Goal: Task Accomplishment & Management: Manage account settings

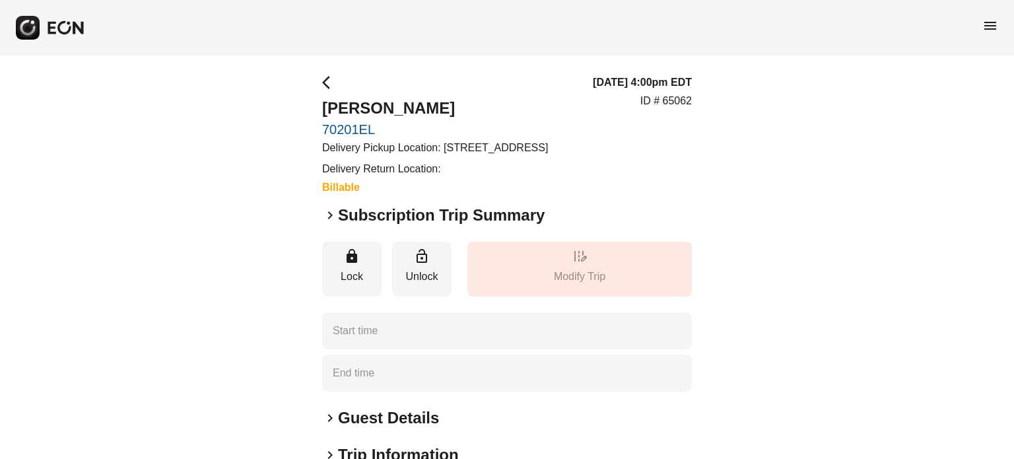
type time "**********"
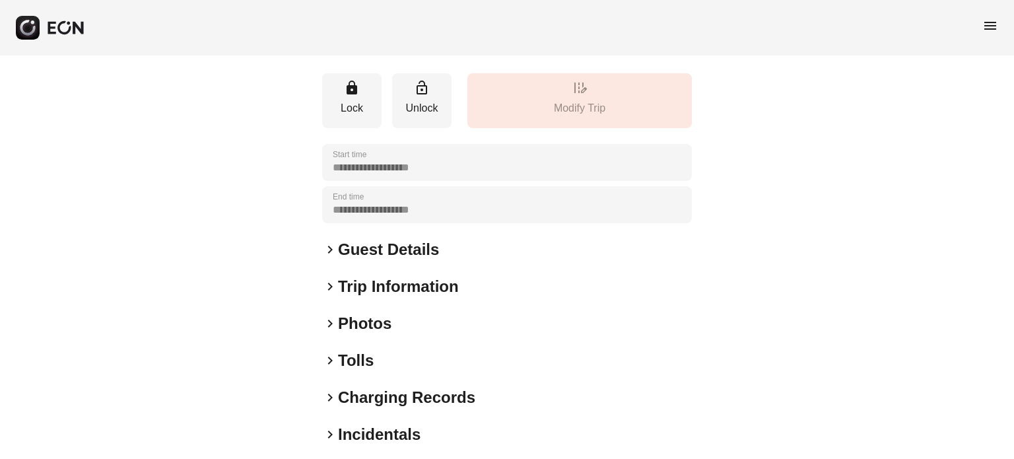
scroll to position [236, 0]
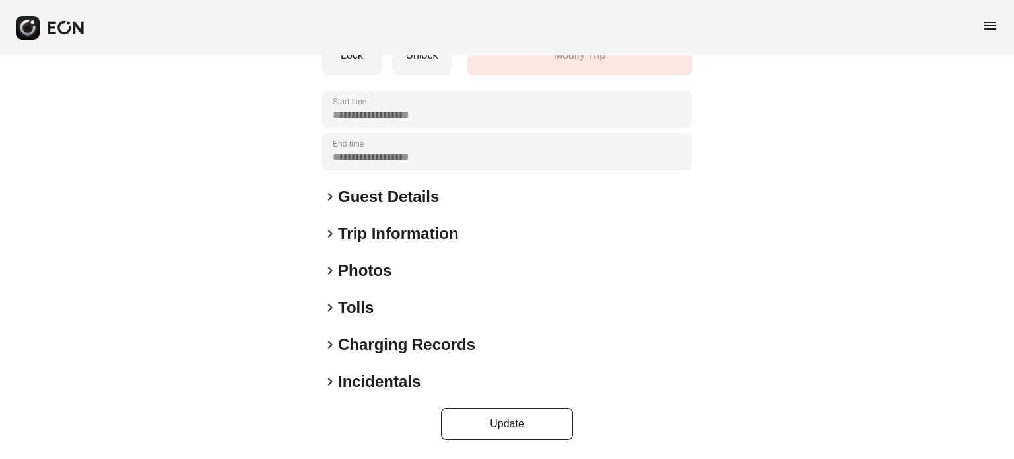
click at [368, 372] on h2 "Incidentals" at bounding box center [379, 381] width 83 height 21
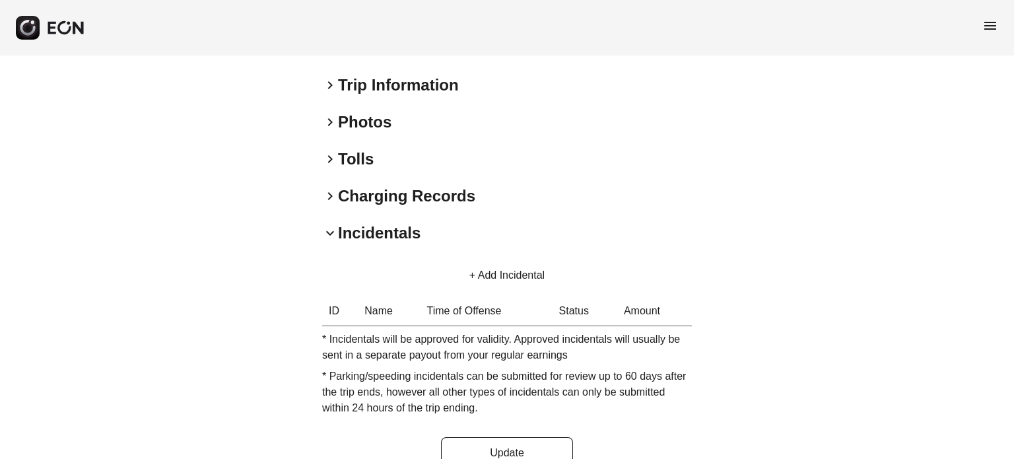
scroll to position [347, 0]
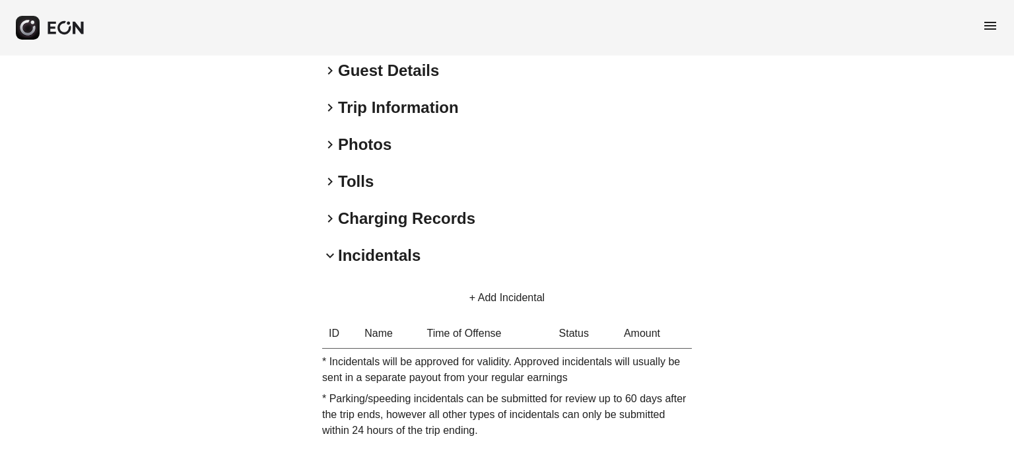
click at [441, 229] on h2 "Charging Records" at bounding box center [406, 218] width 137 height 21
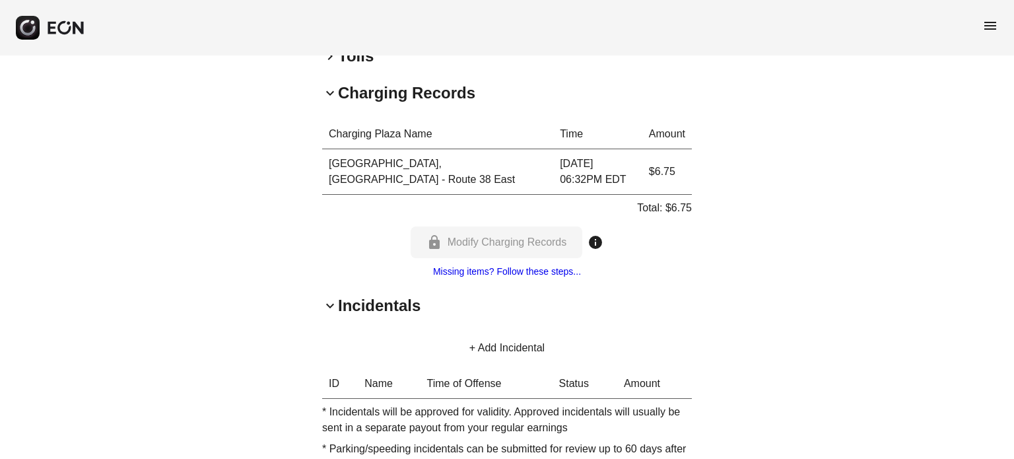
scroll to position [474, 0]
